Goal: Go to known website: Go to known website

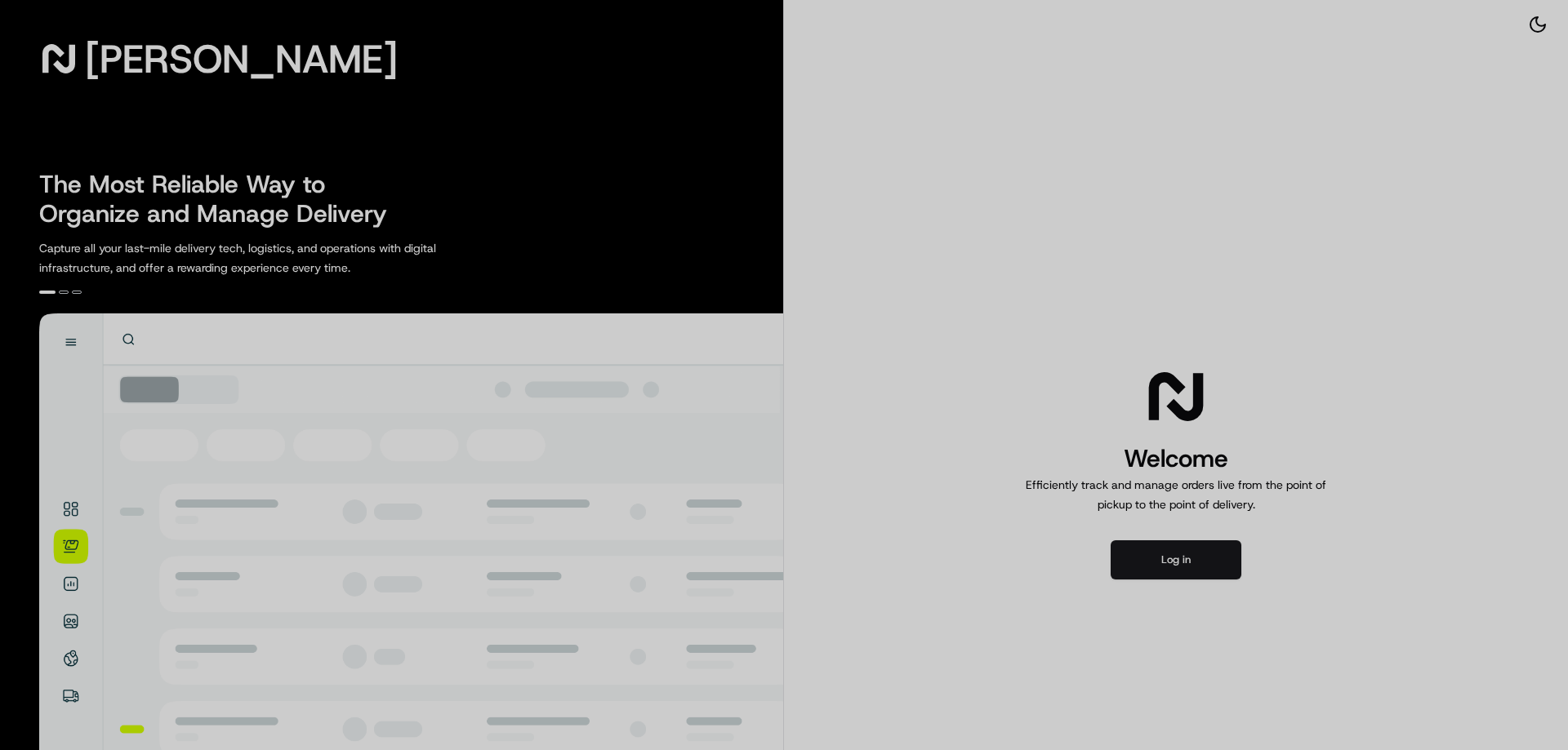
click at [1172, 559] on div at bounding box center [784, 375] width 1568 height 750
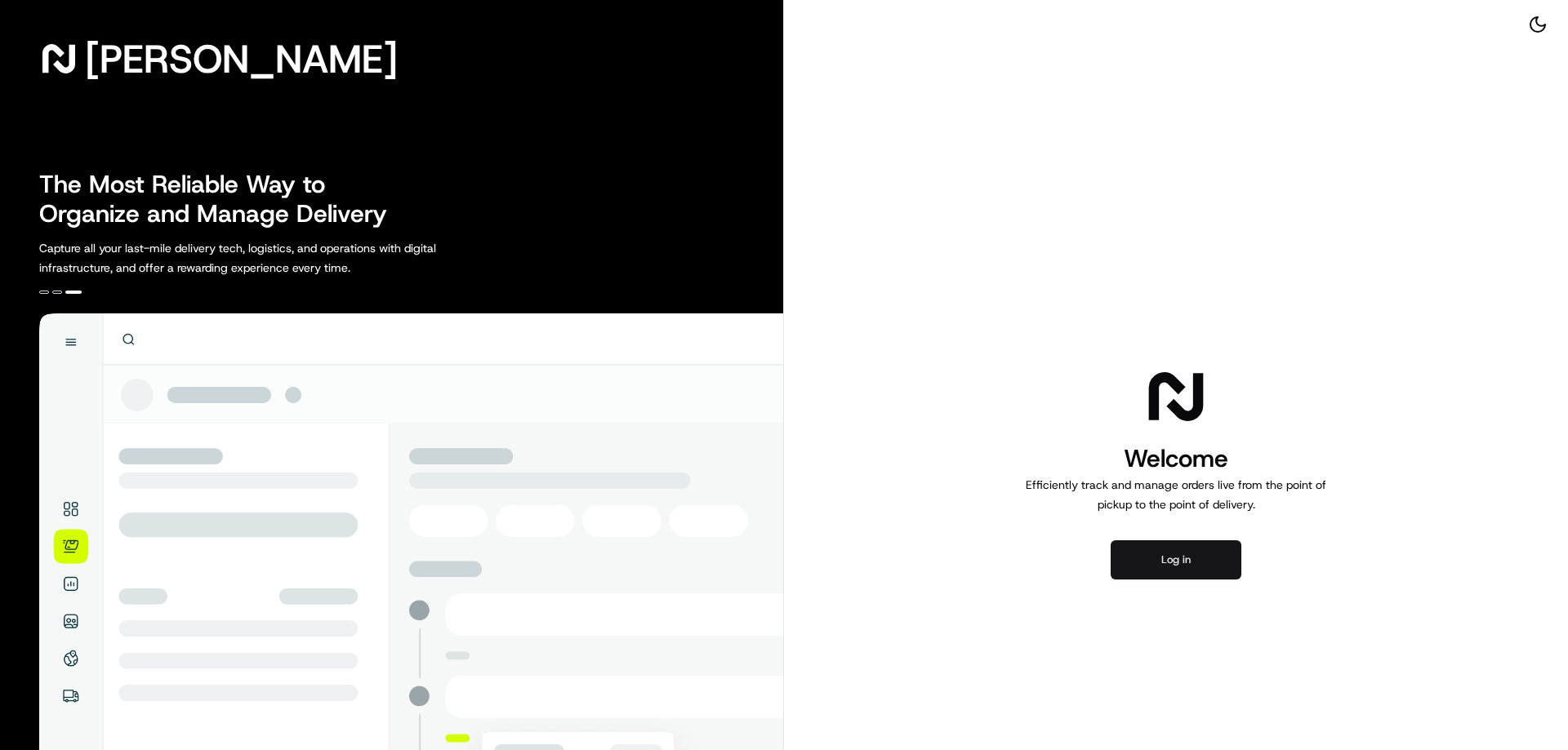
click at [1165, 557] on button "Log in" at bounding box center [1176, 559] width 131 height 39
